Goal: Register for event/course

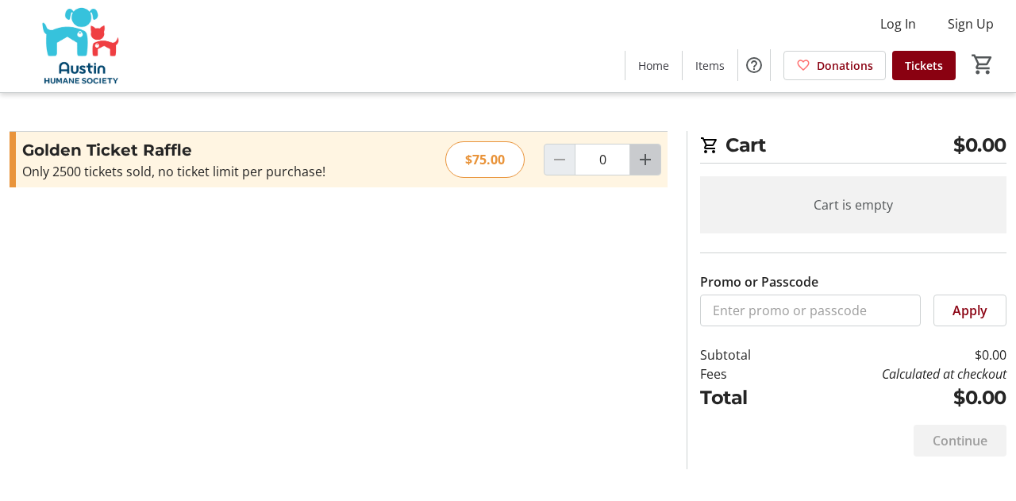
click at [648, 156] on mat-icon "Increment by one" at bounding box center [645, 159] width 19 height 19
type input "1"
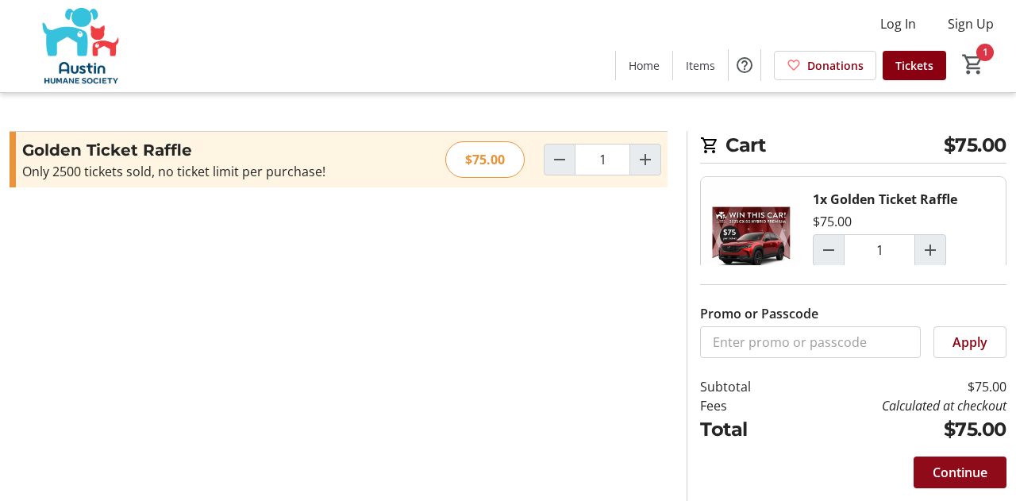
click at [946, 471] on span "Continue" at bounding box center [960, 472] width 55 height 19
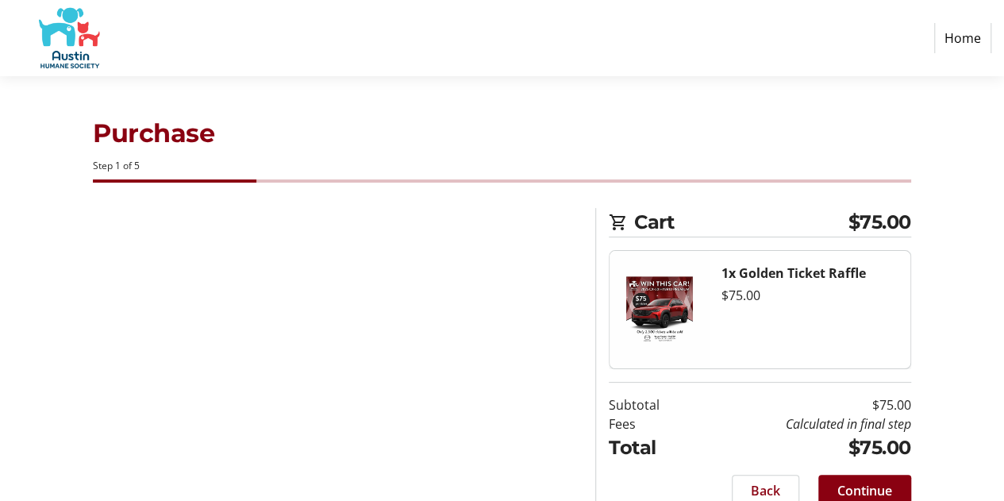
select select "US"
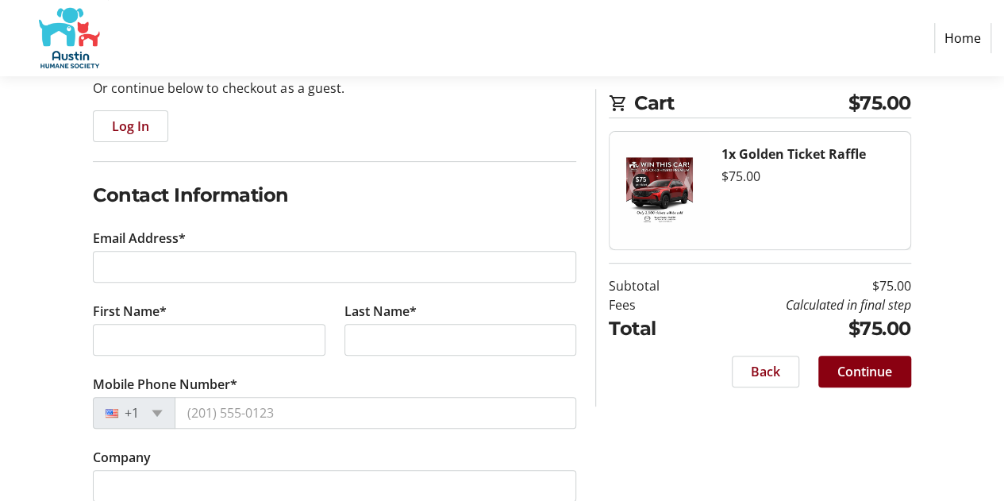
scroll to position [206, 0]
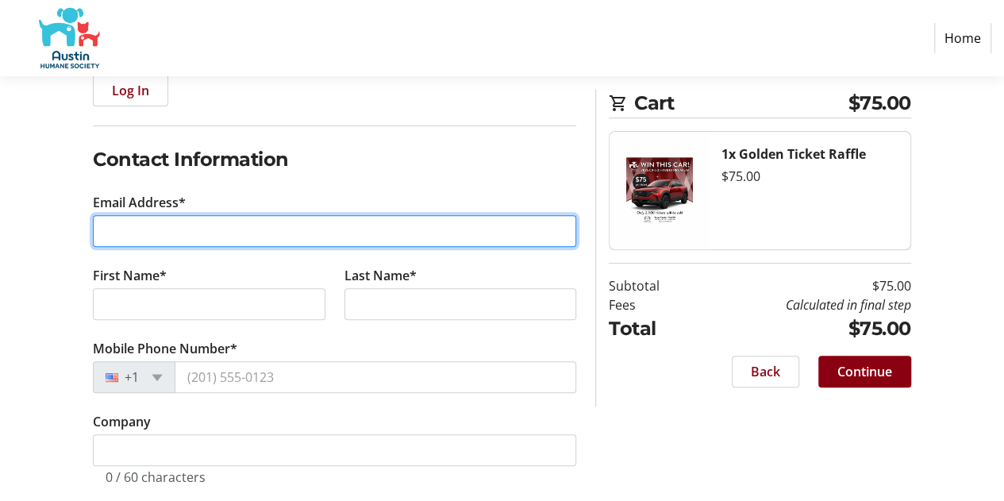
click at [403, 233] on input "Email Address*" at bounding box center [334, 231] width 483 height 32
